Goal: Task Accomplishment & Management: Use online tool/utility

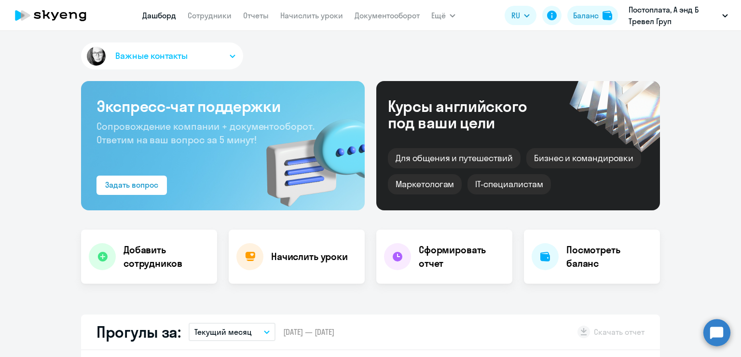
select select "30"
click at [296, 257] on h4 "Начислить уроки" at bounding box center [309, 257] width 77 height 14
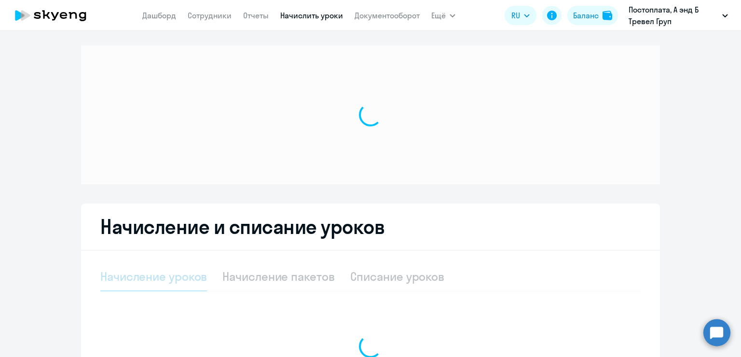
select select "10"
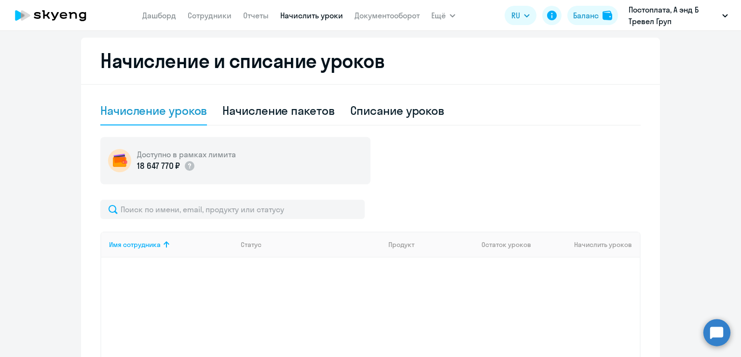
scroll to position [193, 0]
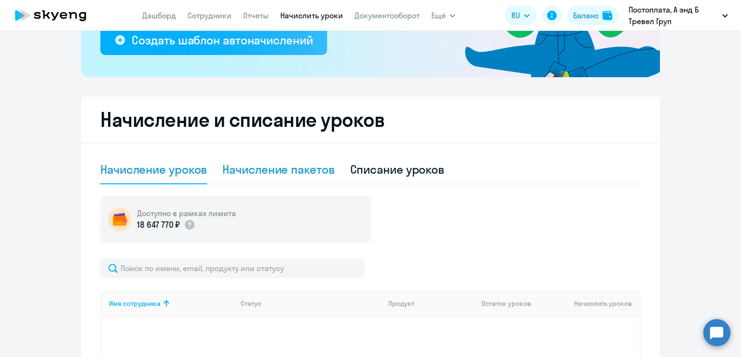
click at [291, 168] on div "Начисление пакетов" at bounding box center [278, 169] width 112 height 15
select select "10"
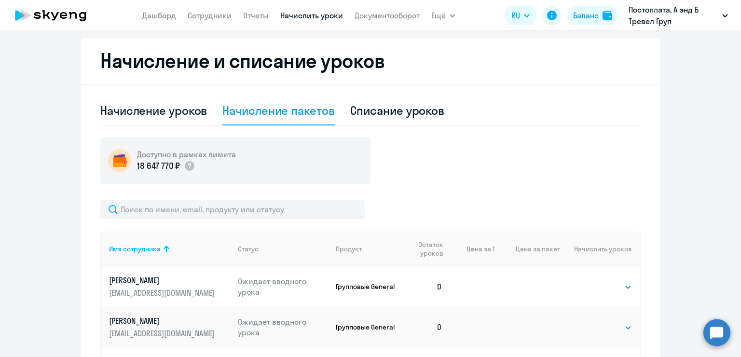
scroll to position [338, 0]
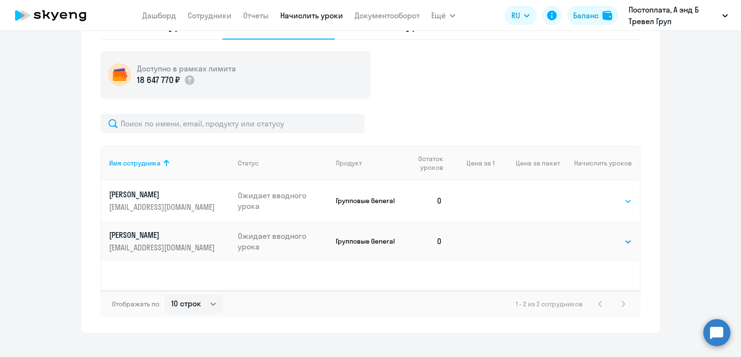
click at [608, 201] on select "Выбрать 1 4 8 16 32 64" at bounding box center [613, 201] width 40 height 12
select select "4"
click at [593, 195] on select "Выбрать 1 4 8 16 32 64" at bounding box center [613, 201] width 40 height 12
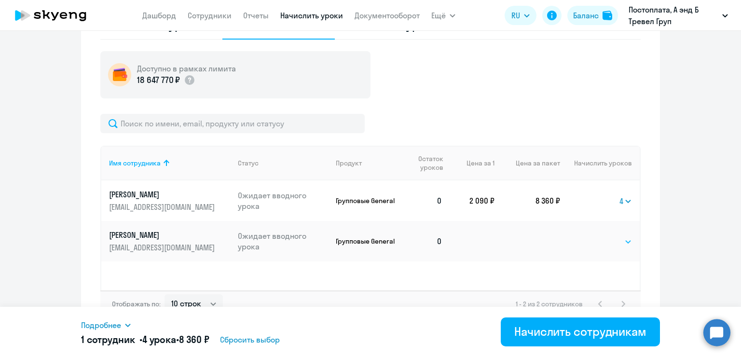
click at [618, 240] on select "Выбрать 1 4 8 16 32 64" at bounding box center [613, 242] width 40 height 12
select select "4"
click at [593, 236] on select "Выбрать 1 4 8 16 32 64" at bounding box center [613, 242] width 40 height 12
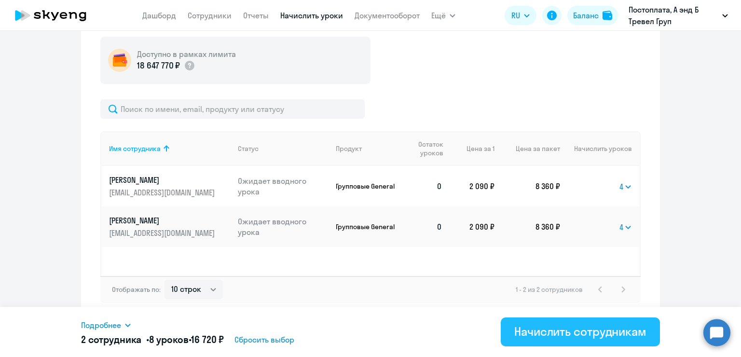
click at [522, 334] on div "Начислить сотрудникам" at bounding box center [580, 331] width 132 height 15
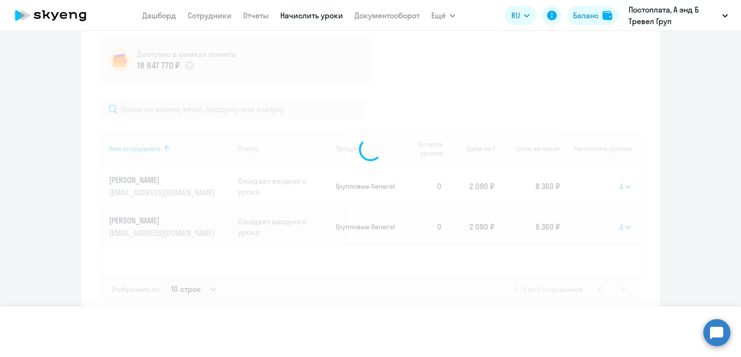
select select
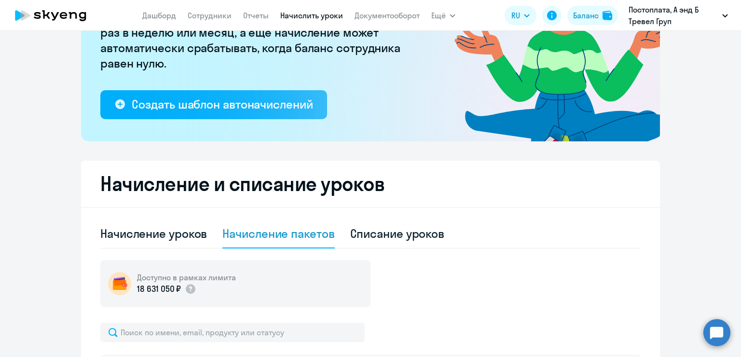
scroll to position [0, 0]
